Goal: Task Accomplishment & Management: Manage account settings

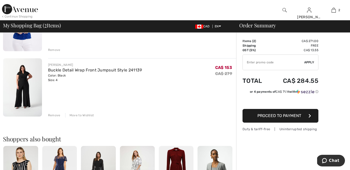
scroll to position [81, 0]
click at [55, 114] on div "Remove" at bounding box center [54, 115] width 12 height 5
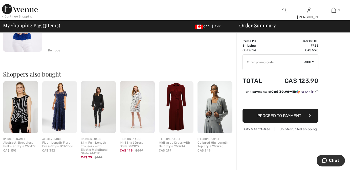
scroll to position [0, 0]
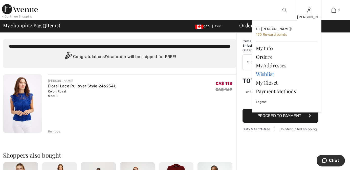
click at [267, 74] on link "Wishlist" at bounding box center [286, 74] width 61 height 9
click at [264, 72] on link "Wishlist" at bounding box center [286, 74] width 61 height 9
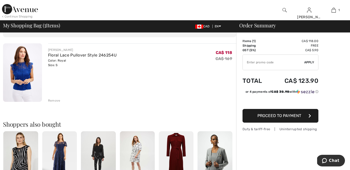
scroll to position [45, 0]
